Goal: Task Accomplishment & Management: Use online tool/utility

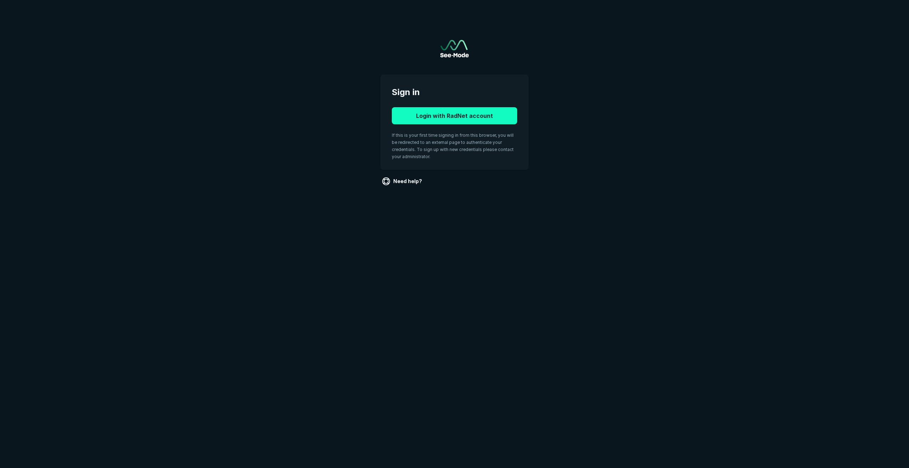
click at [480, 111] on button "Login with RadNet account" at bounding box center [454, 115] width 125 height 17
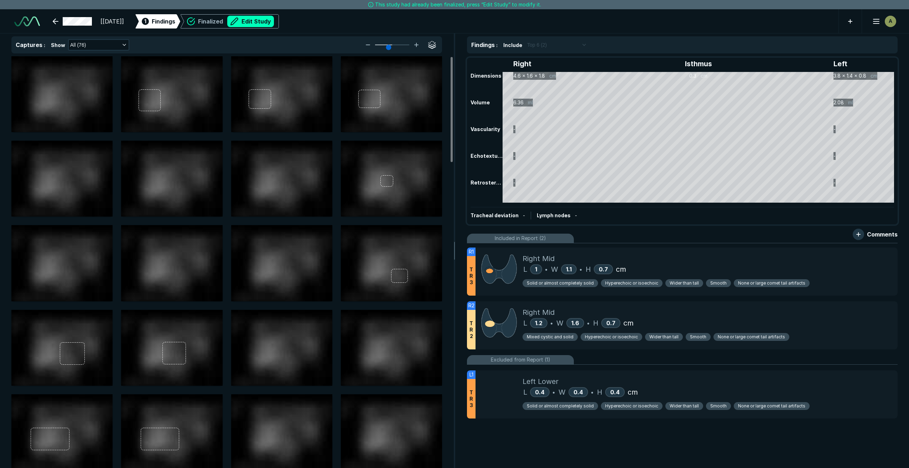
scroll to position [2857, 5008]
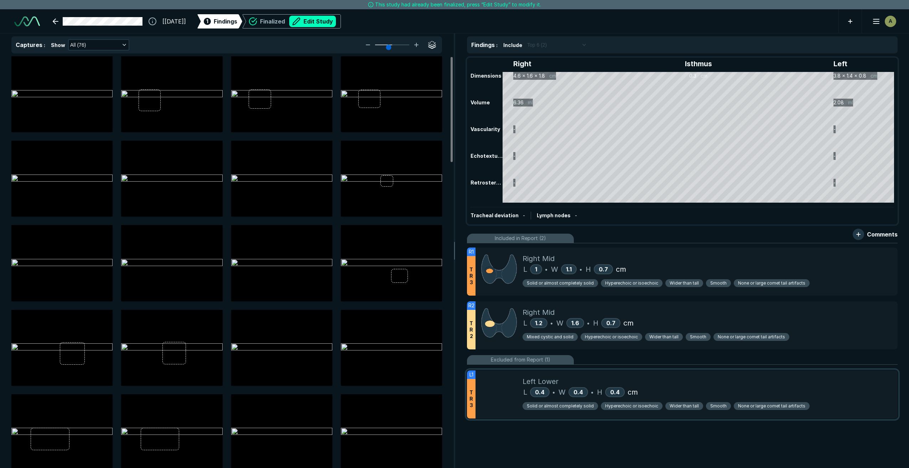
click at [706, 376] on div "Left Lower" at bounding box center [708, 381] width 370 height 11
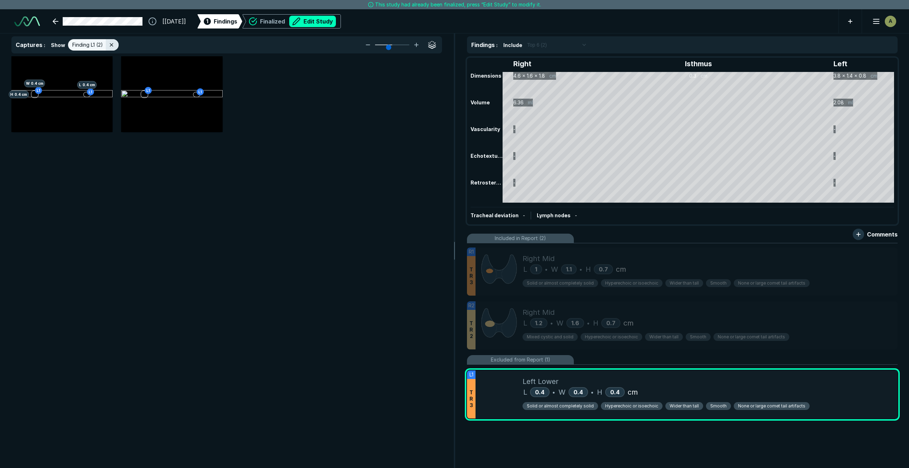
scroll to position [2691, 2843]
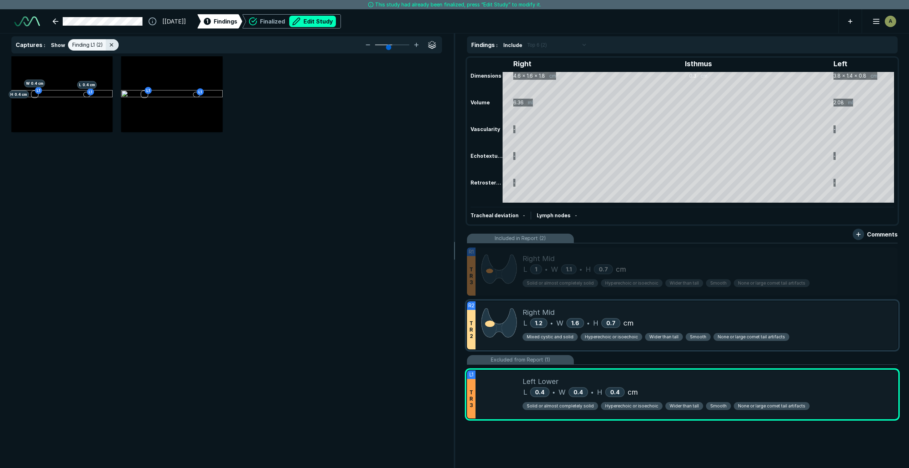
click at [756, 314] on div "Right Mid" at bounding box center [708, 312] width 370 height 11
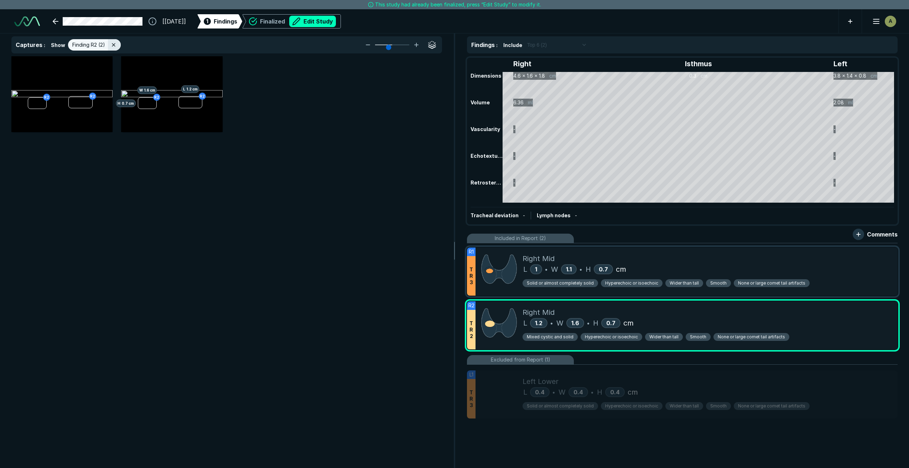
click at [686, 254] on div "Right Mid" at bounding box center [708, 258] width 370 height 11
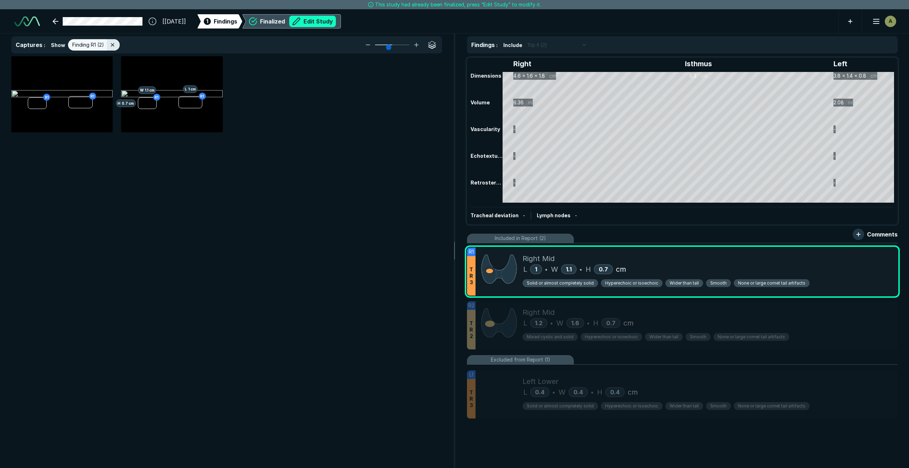
click at [336, 20] on button "Edit Study" at bounding box center [312, 21] width 47 height 11
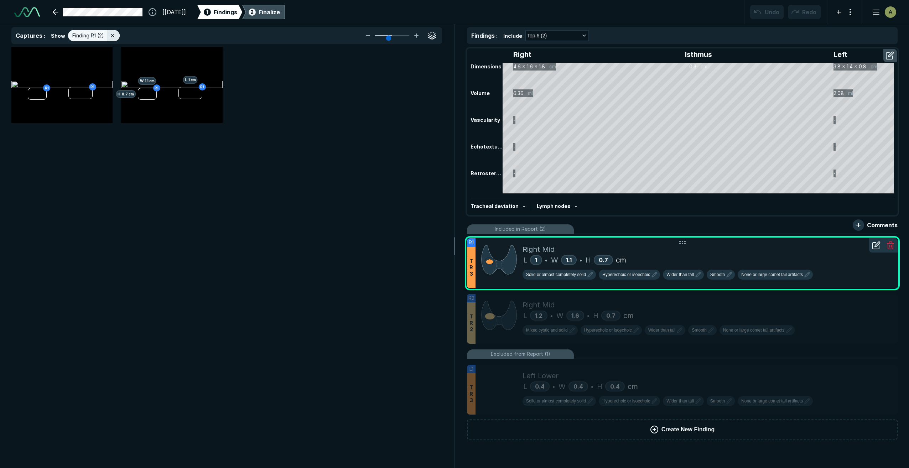
scroll to position [2898, 5008]
click at [893, 247] on icon at bounding box center [890, 246] width 5 height 6
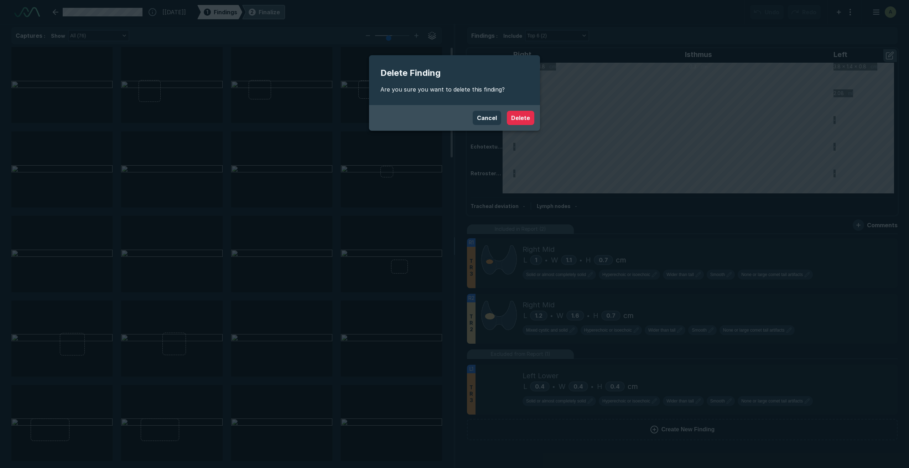
scroll to position [2733, 2843]
click at [515, 117] on button "Delete" at bounding box center [520, 118] width 27 height 14
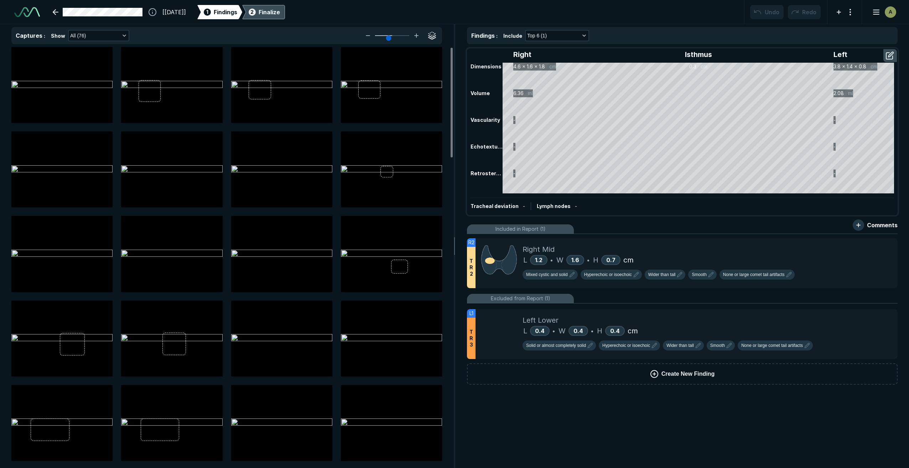
scroll to position [2464, 2843]
click at [280, 9] on div "Finalize" at bounding box center [269, 12] width 21 height 9
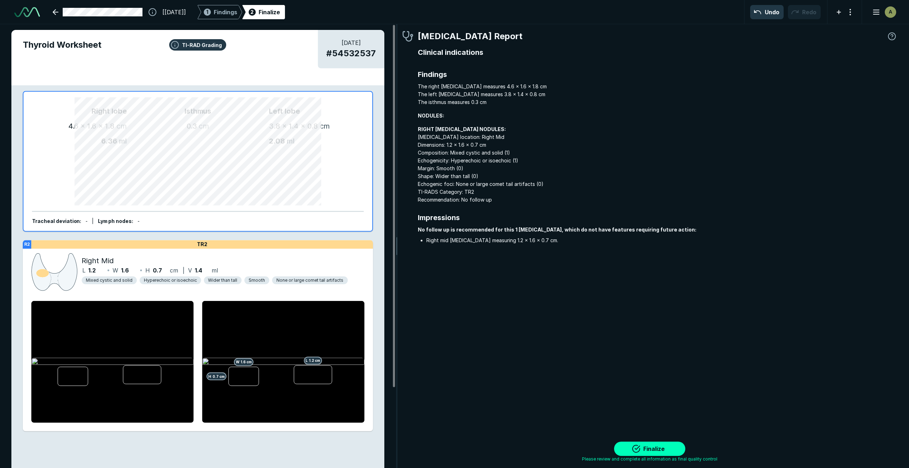
scroll to position [2873, 3135]
click at [675, 450] on button "Finalize" at bounding box center [649, 449] width 71 height 14
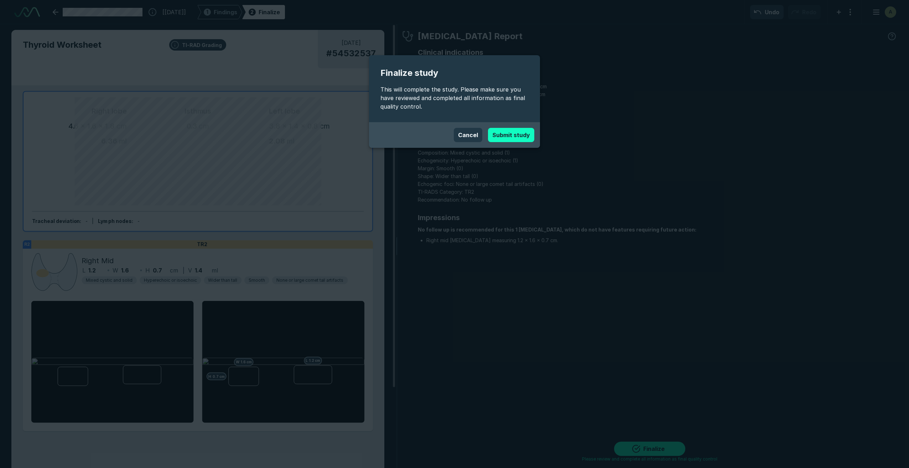
click at [521, 136] on button "Submit study" at bounding box center [511, 135] width 46 height 14
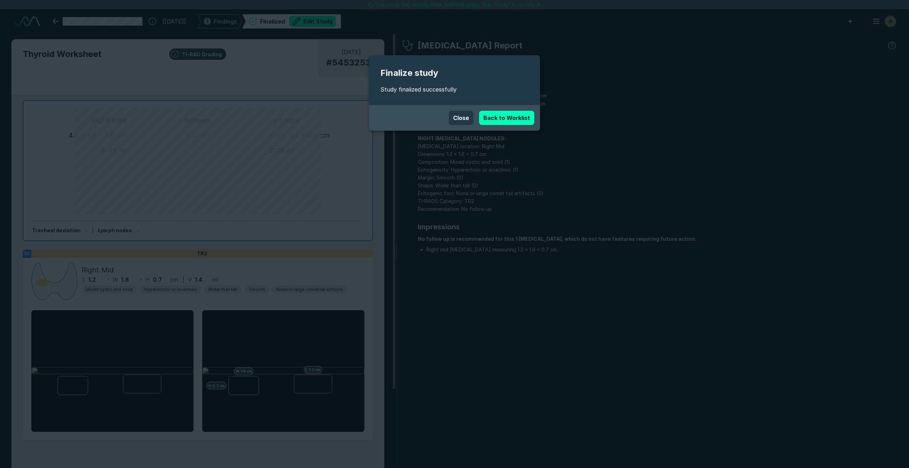
scroll to position [2857, 5008]
click at [466, 119] on button "Close" at bounding box center [461, 118] width 25 height 14
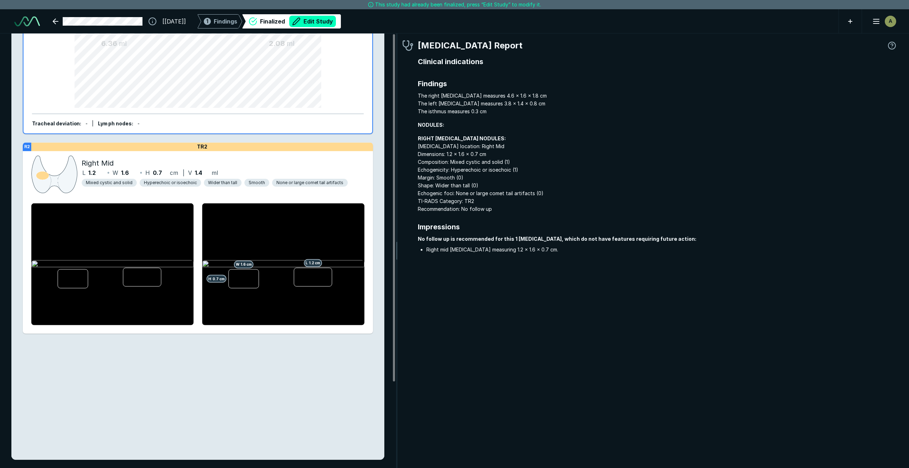
scroll to position [0, 0]
